Goal: Task Accomplishment & Management: Use online tool/utility

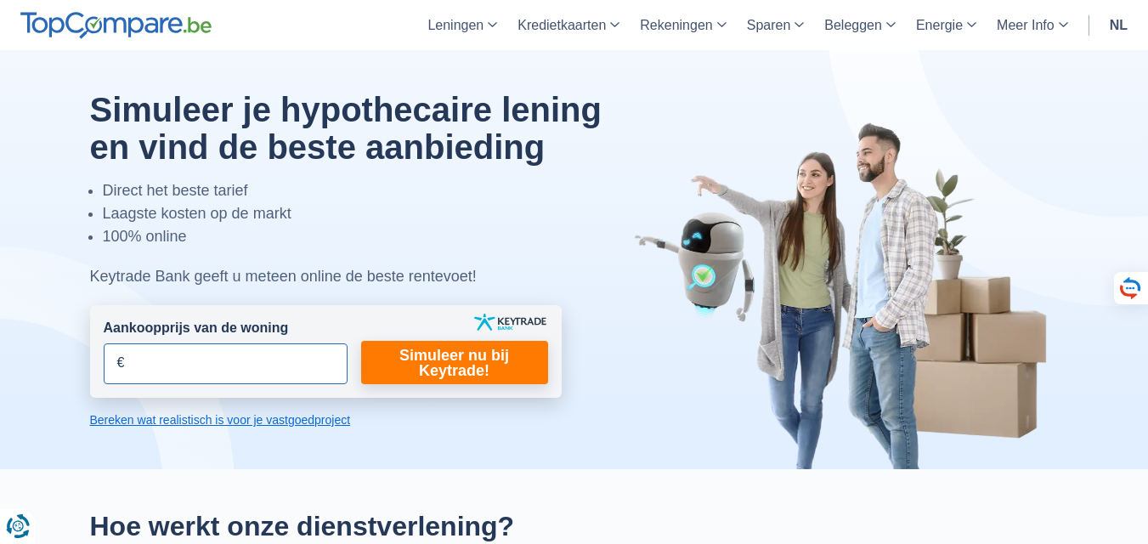
click at [172, 361] on input "Aankoopprijs van de woning" at bounding box center [226, 363] width 244 height 41
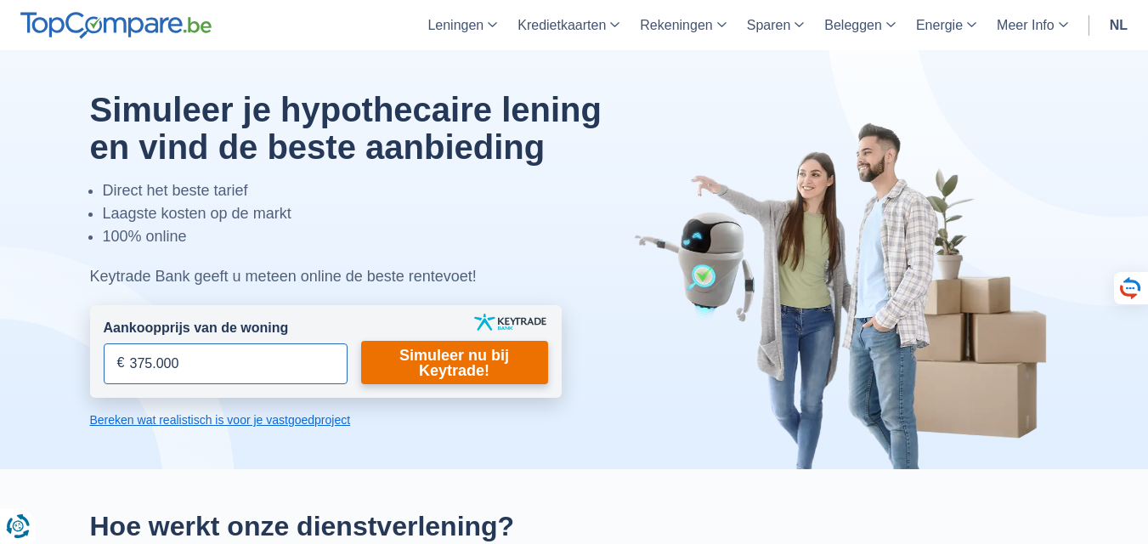
type input "375.000"
click at [448, 361] on link "Simuleer nu bij Keytrade!" at bounding box center [454, 362] width 187 height 43
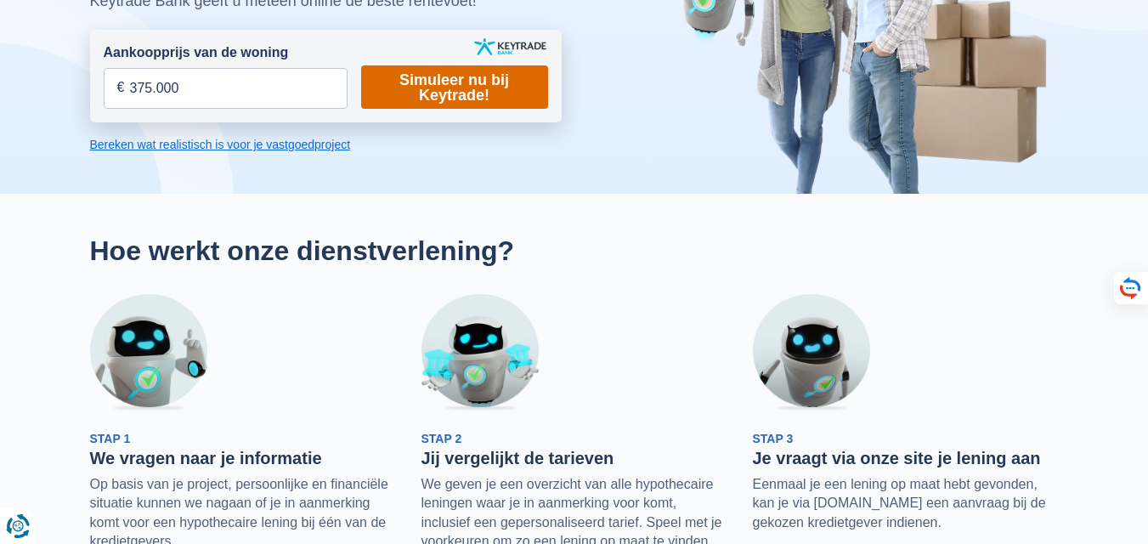
scroll to position [340, 0]
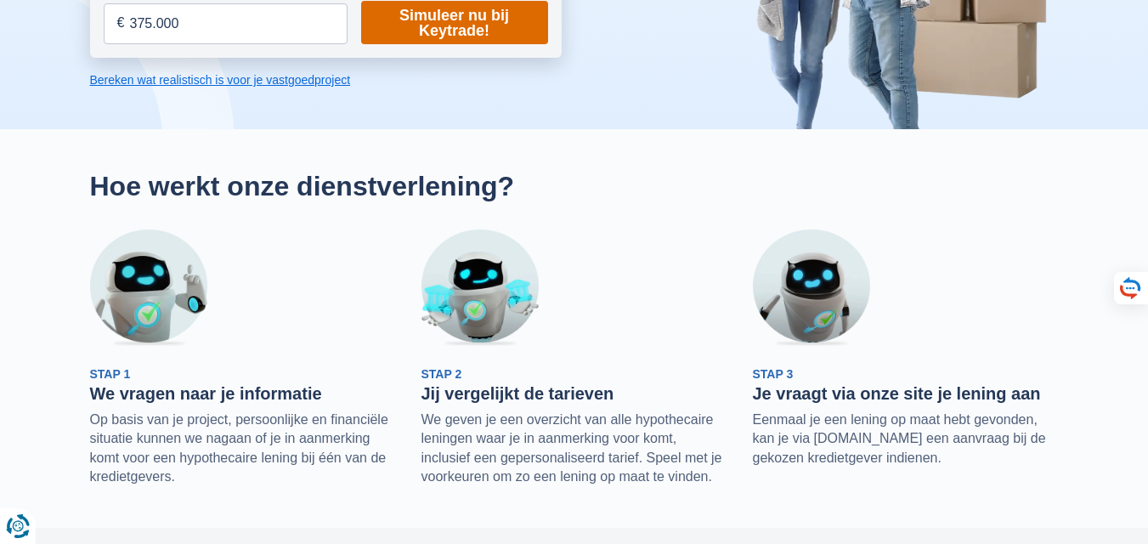
click at [497, 32] on link "Simuleer nu bij Keytrade!" at bounding box center [454, 22] width 187 height 43
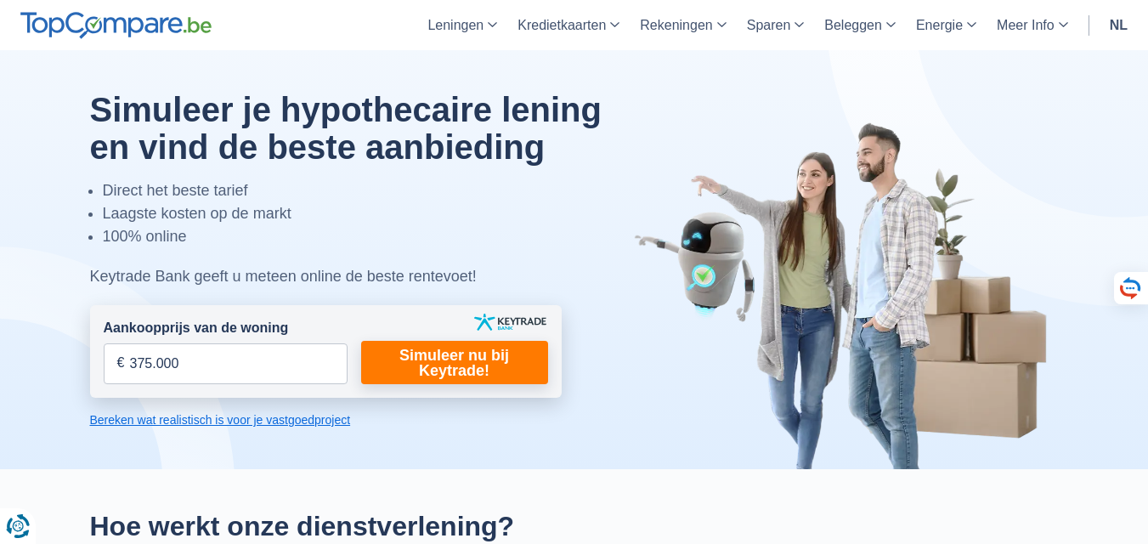
click at [225, 419] on link "Bereken wat realistisch is voor je vastgoedproject" at bounding box center [325, 419] width 471 height 17
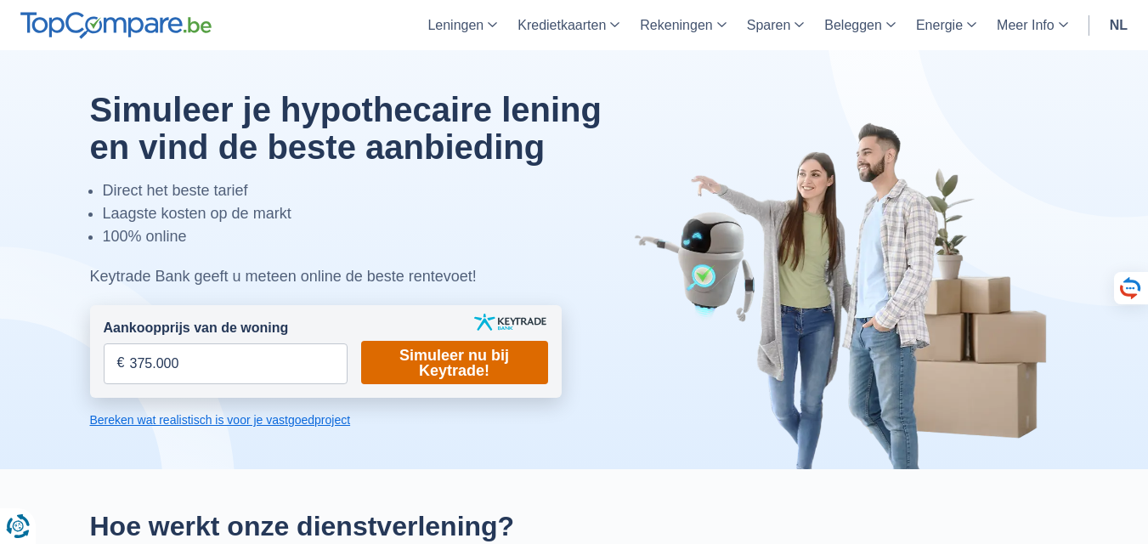
click at [451, 359] on link "Simuleer nu bij Keytrade!" at bounding box center [454, 362] width 187 height 43
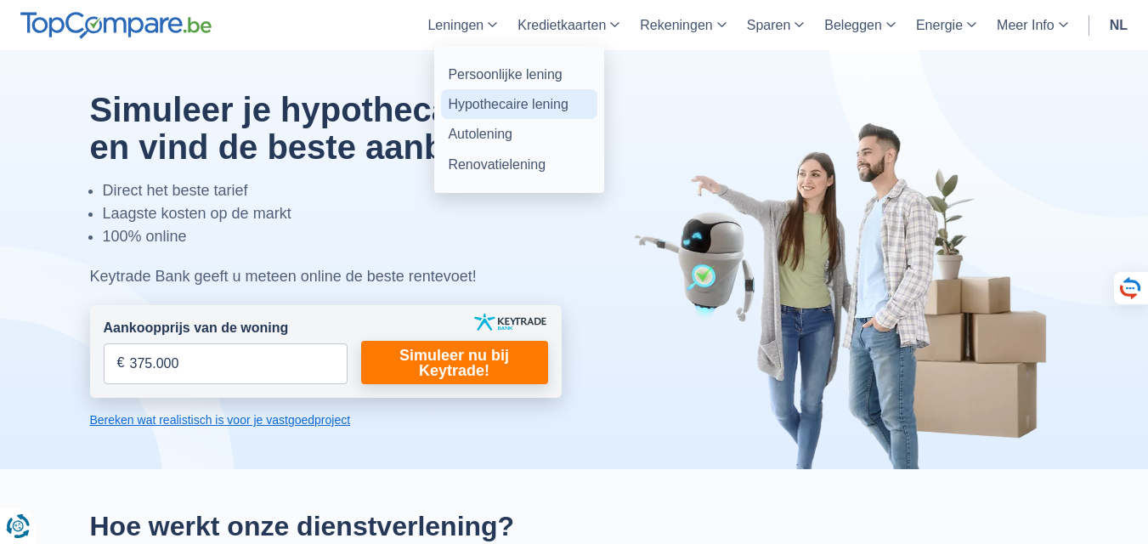
click at [478, 98] on link "Hypothecaire lening" at bounding box center [519, 104] width 156 height 30
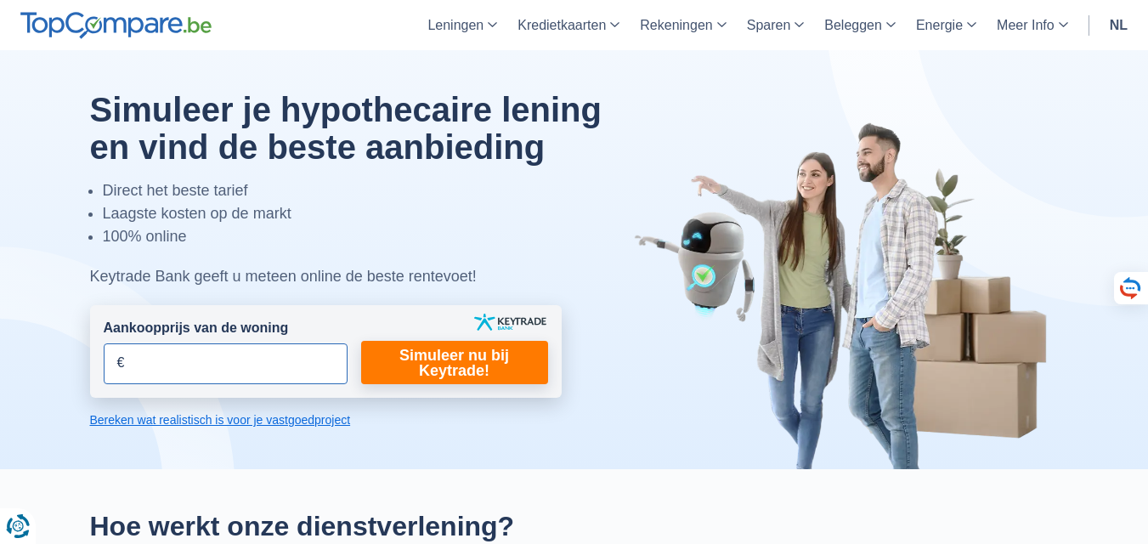
click at [177, 364] on input "Aankoopprijs van de woning" at bounding box center [226, 363] width 244 height 41
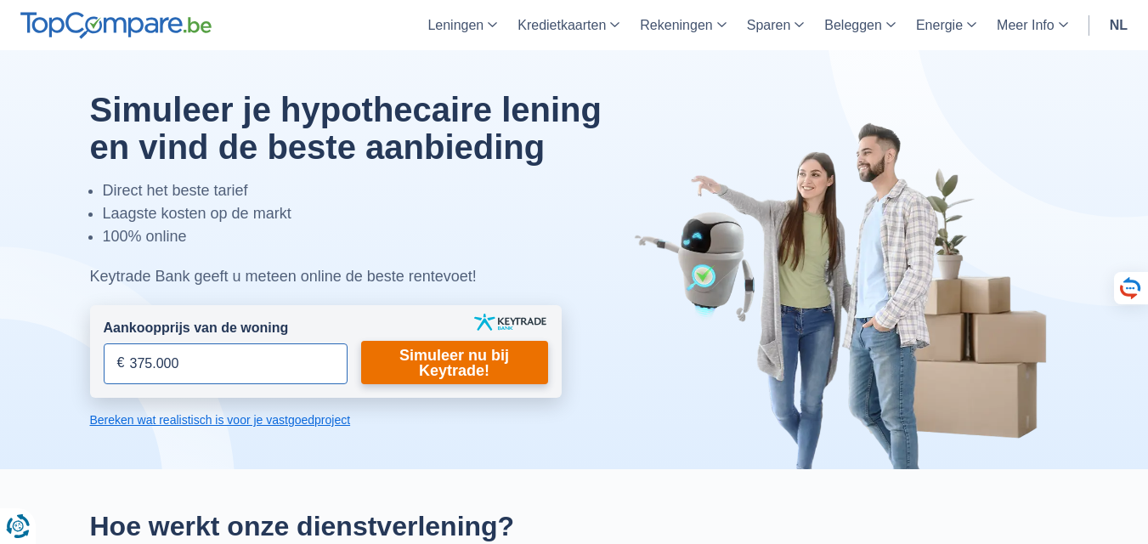
type input "375.000"
click at [422, 363] on link "Simuleer nu bij Keytrade!" at bounding box center [454, 362] width 187 height 43
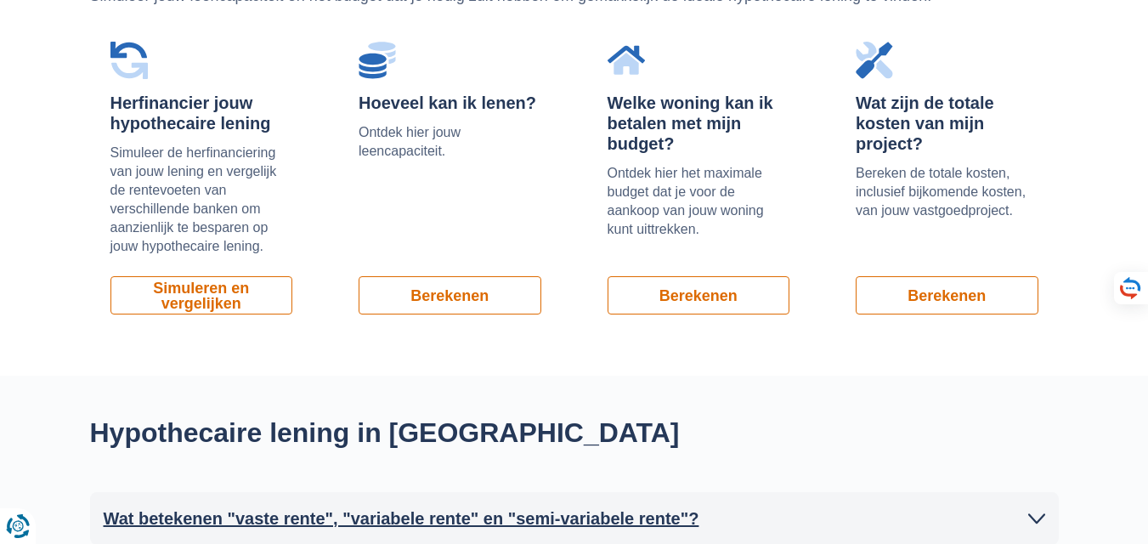
scroll to position [1189, 0]
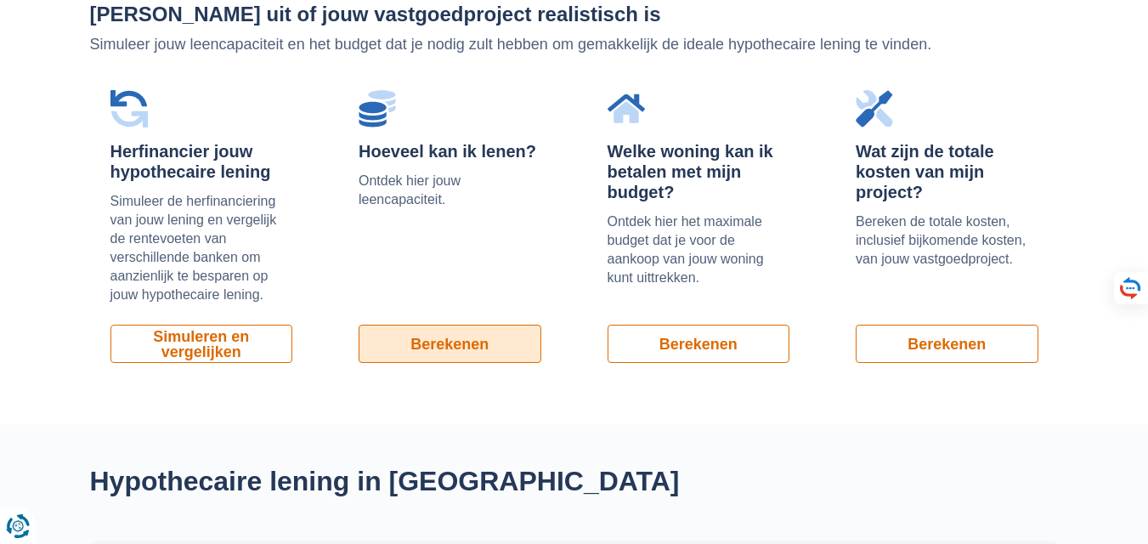
click at [438, 331] on link "Berekenen" at bounding box center [449, 344] width 183 height 38
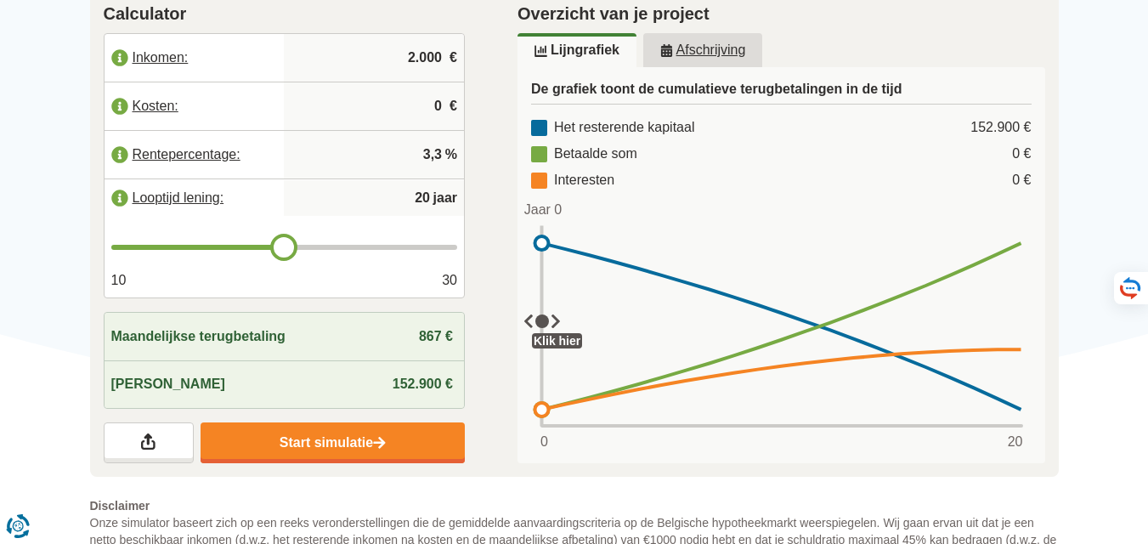
scroll to position [255, 0]
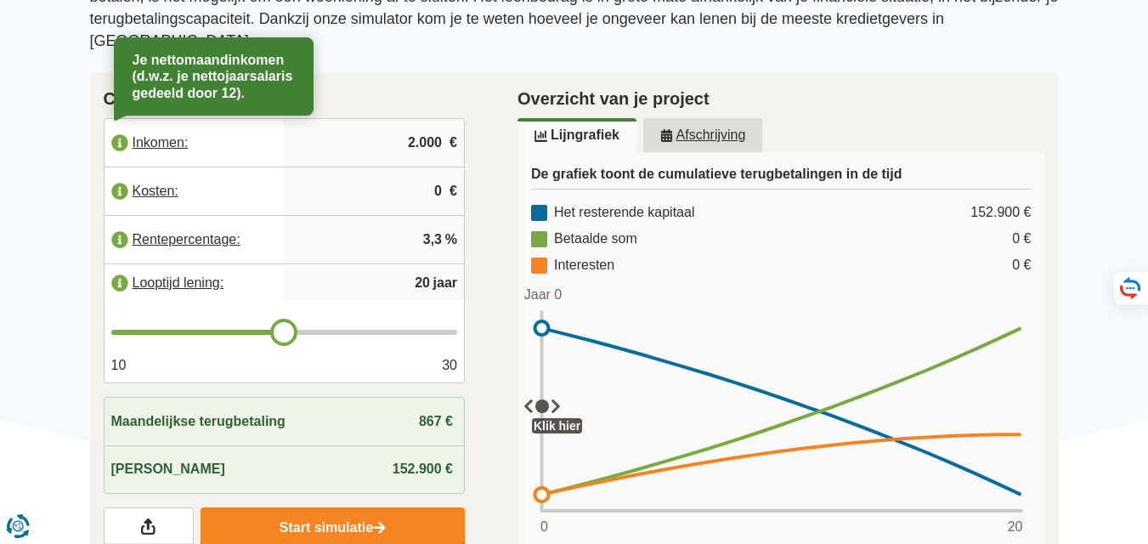
click at [161, 124] on label "Inkomen:" at bounding box center [194, 142] width 180 height 37
click at [143, 507] on link at bounding box center [149, 527] width 90 height 41
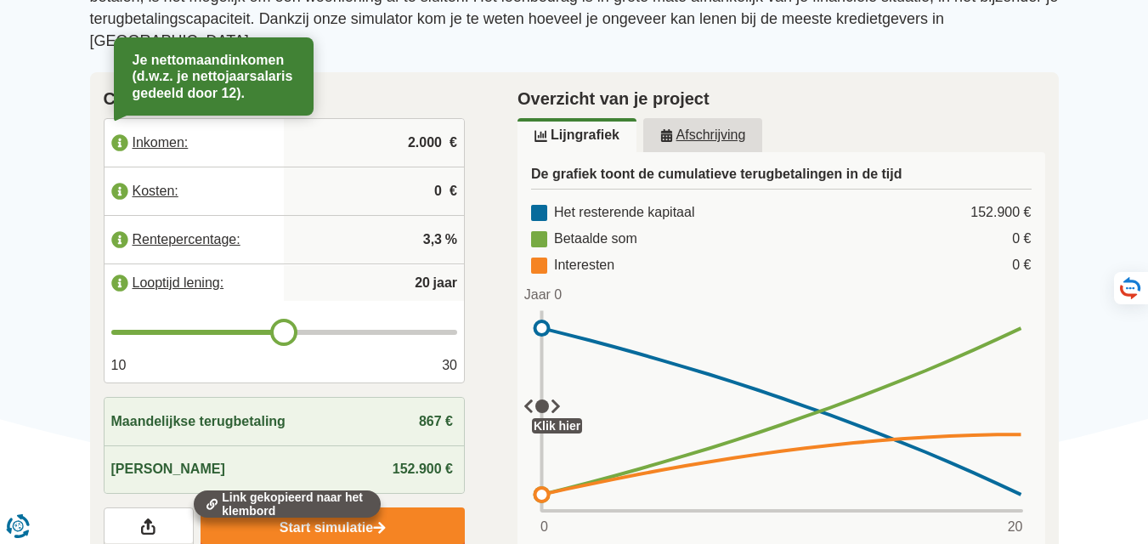
click at [173, 124] on label "Inkomen:" at bounding box center [194, 142] width 180 height 37
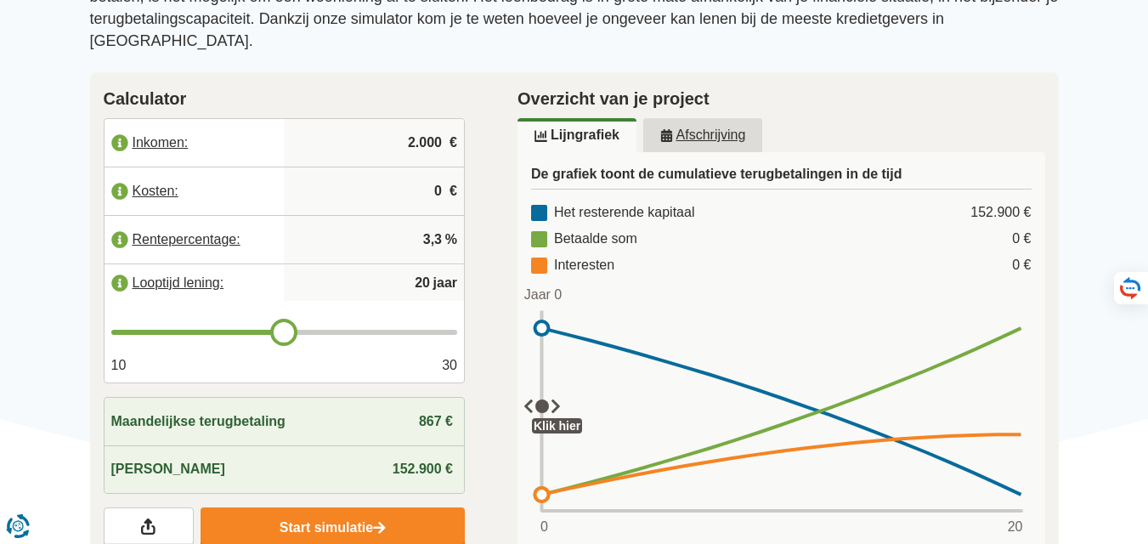
drag, startPoint x: 16, startPoint y: 211, endPoint x: 40, endPoint y: 200, distance: 26.2
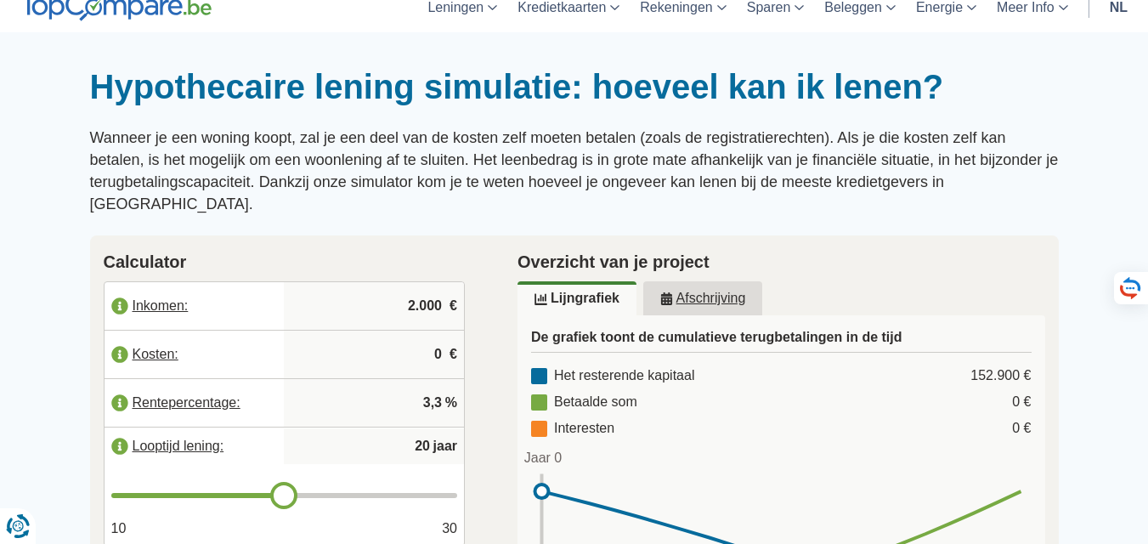
scroll to position [85, 0]
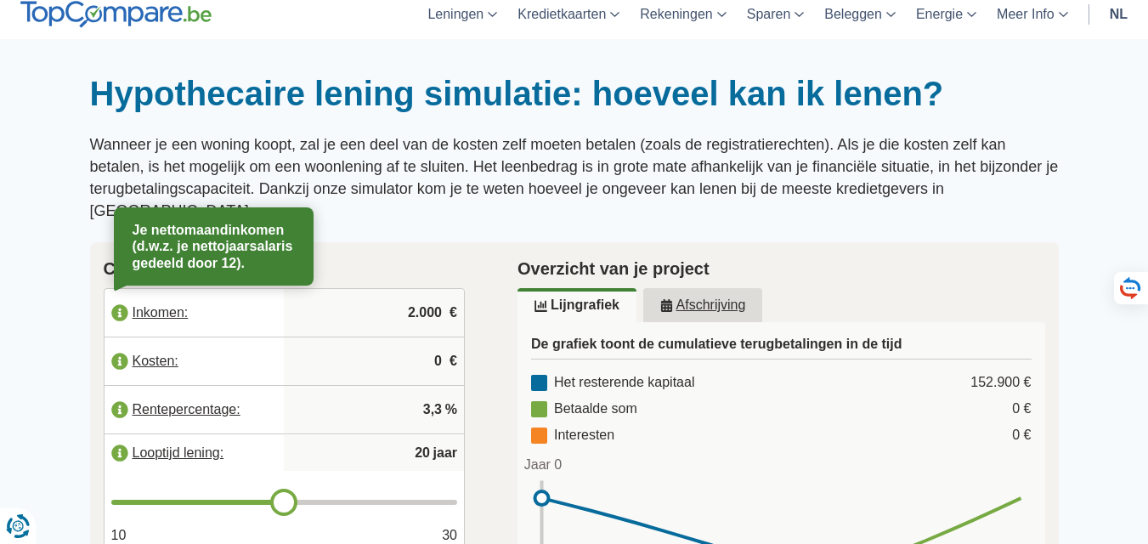
click at [119, 294] on label "Inkomen:" at bounding box center [194, 312] width 180 height 37
click at [51, 73] on div at bounding box center [574, 73] width 1148 height 0
click at [215, 294] on label "Inkomen:" at bounding box center [194, 312] width 180 height 37
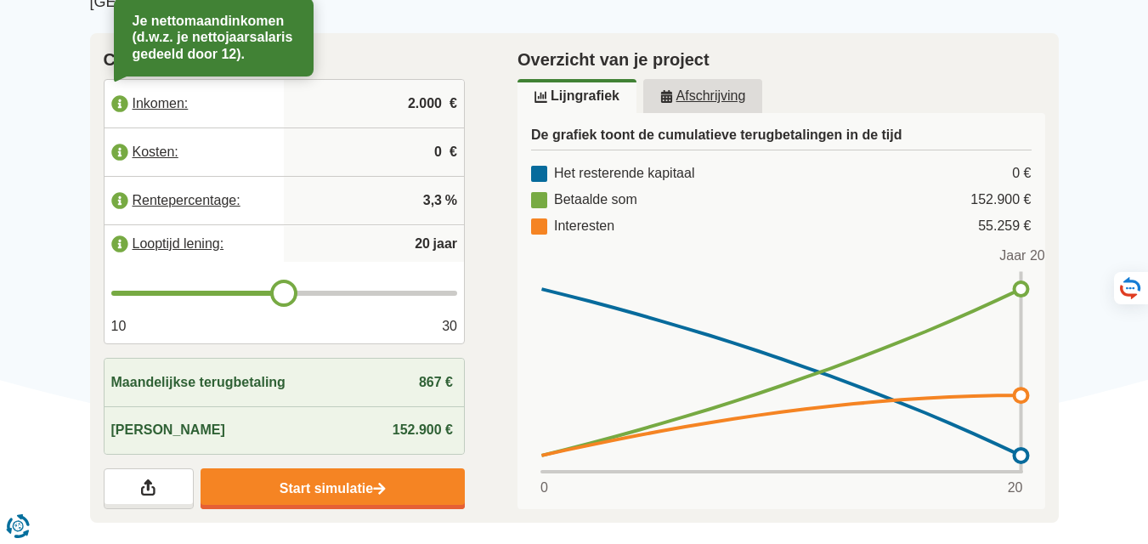
scroll to position [255, 0]
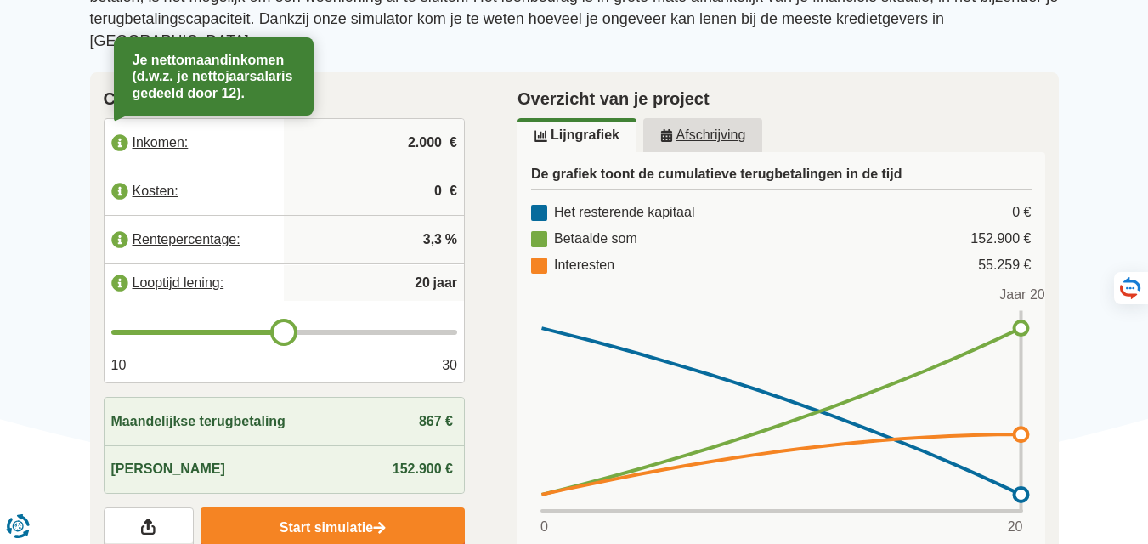
click at [685, 128] on u "Afschrijving" at bounding box center [703, 135] width 86 height 14
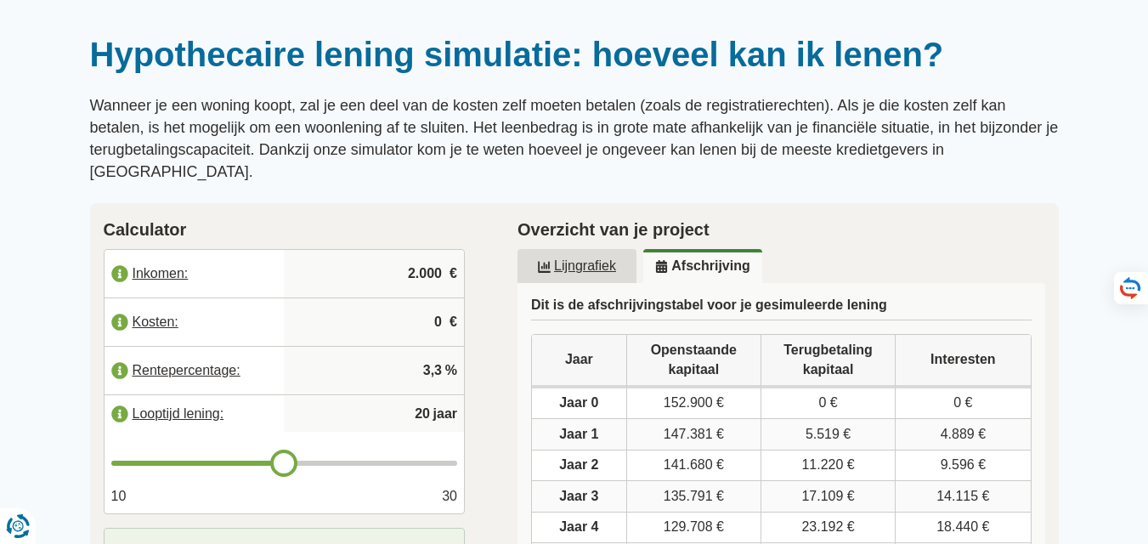
scroll to position [0, 0]
